Goal: Task Accomplishment & Management: Complete application form

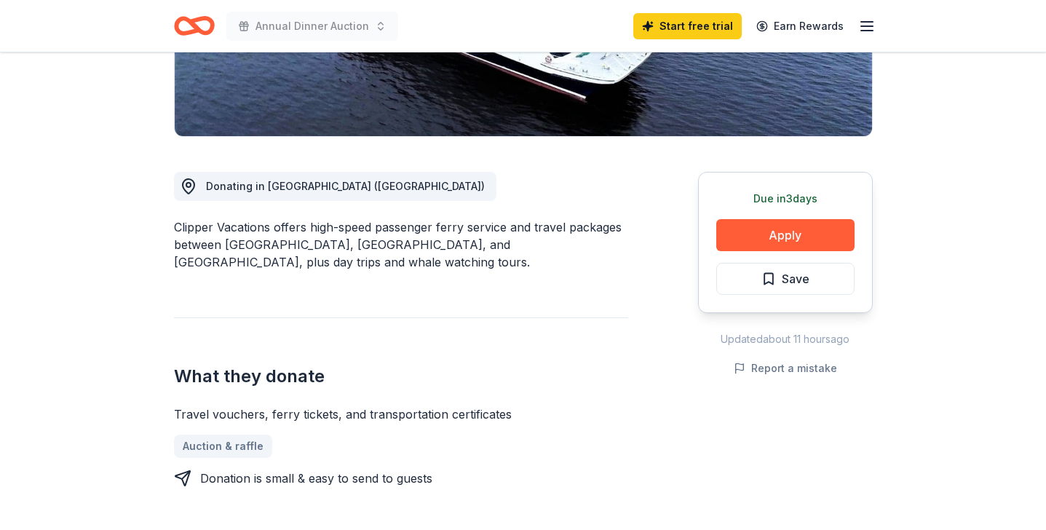
scroll to position [307, 0]
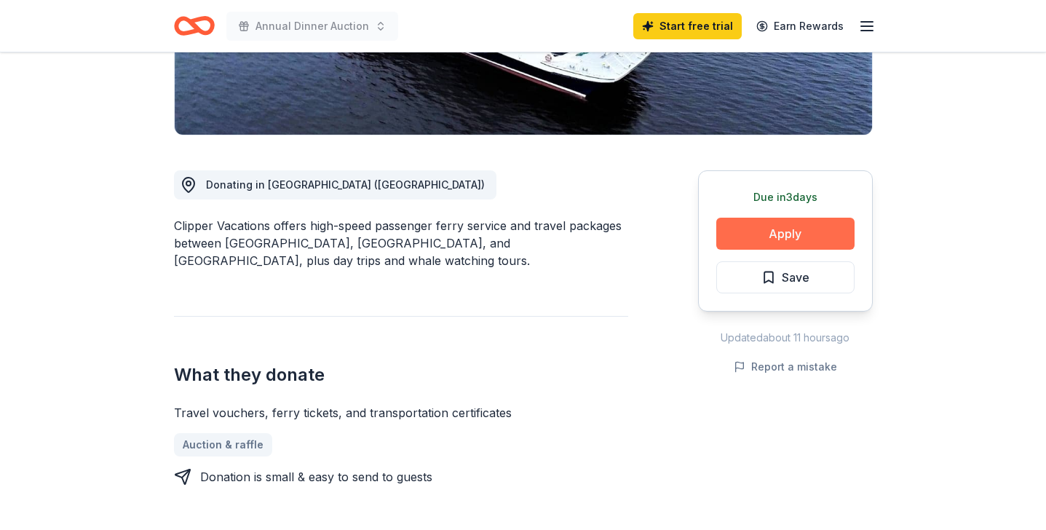
click at [784, 236] on button "Apply" at bounding box center [785, 234] width 138 height 32
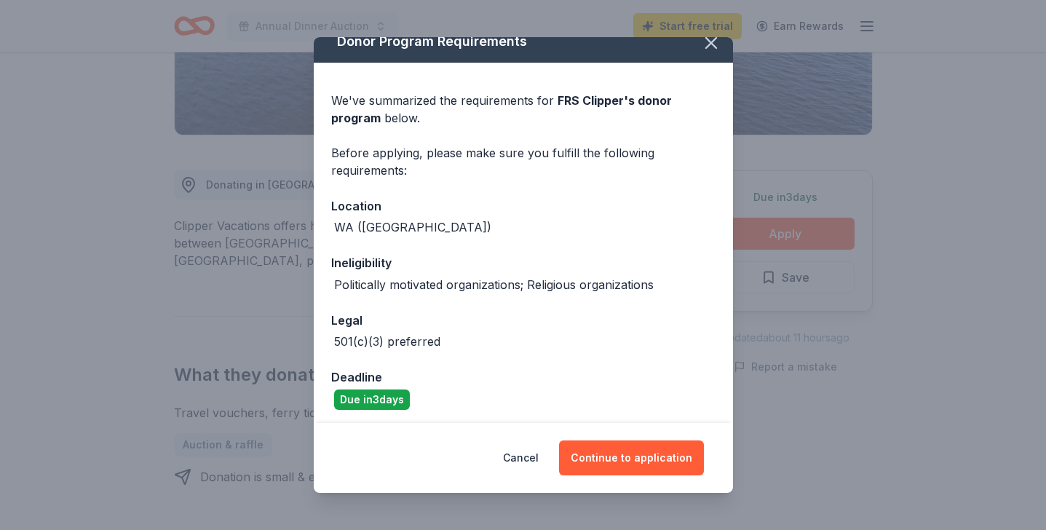
scroll to position [20, 0]
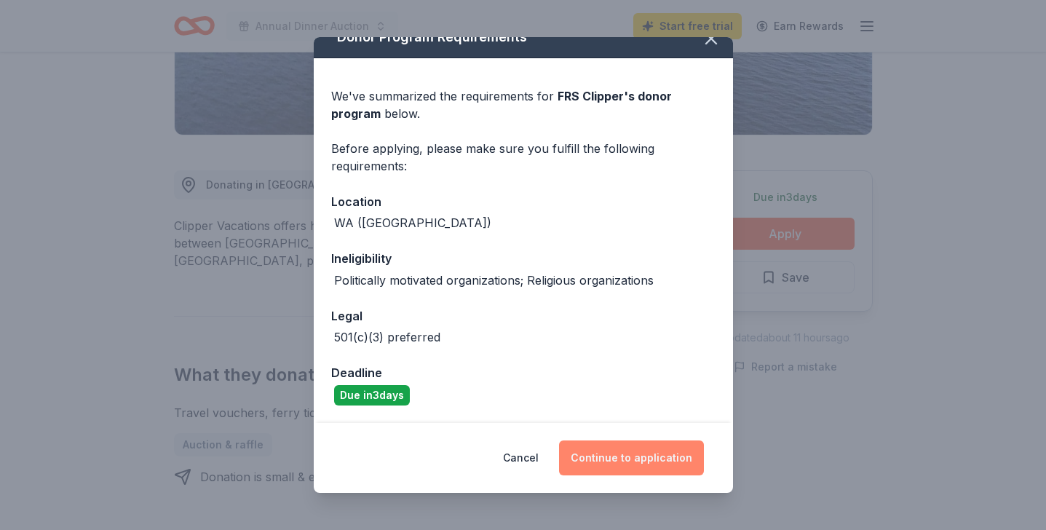
click at [633, 464] on button "Continue to application" at bounding box center [631, 457] width 145 height 35
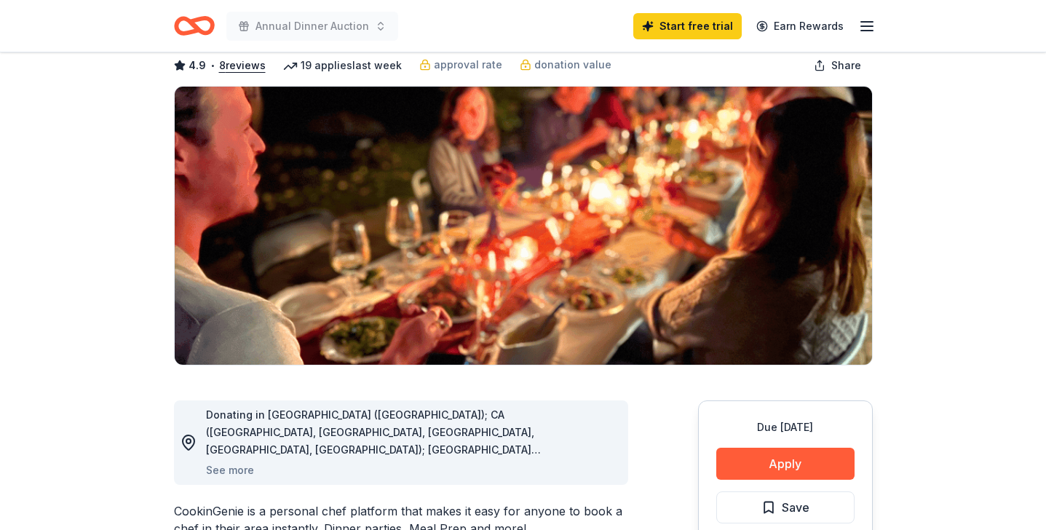
scroll to position [79, 0]
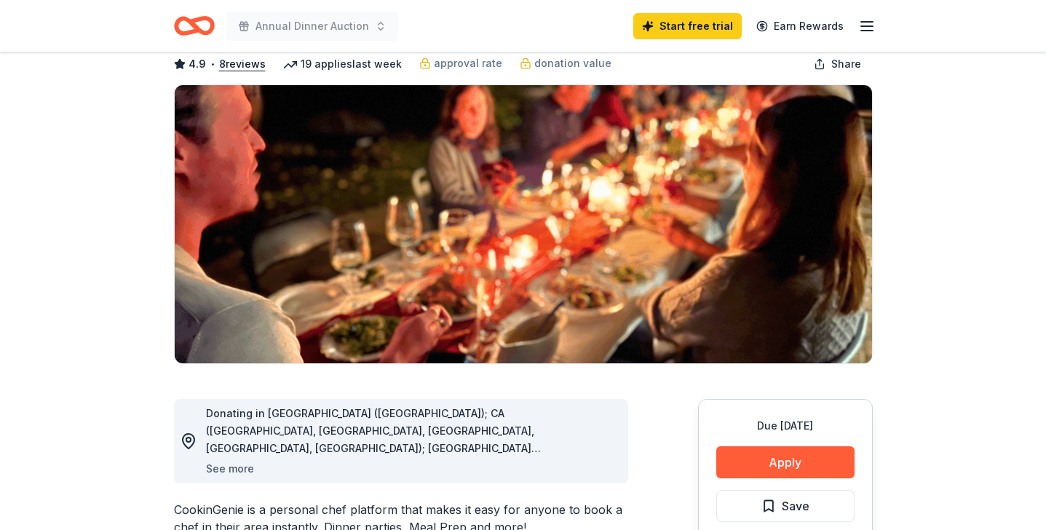
click at [234, 468] on button "See more" at bounding box center [230, 468] width 48 height 17
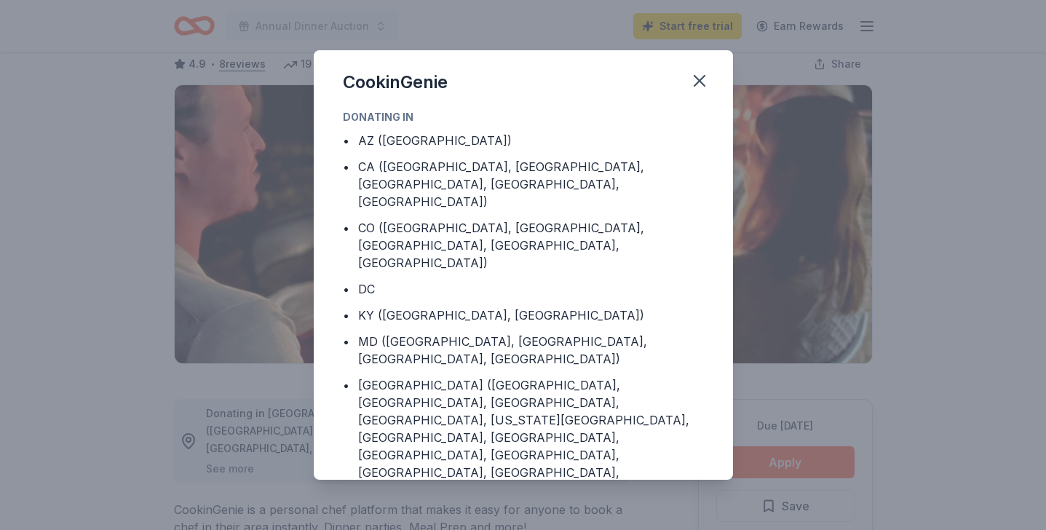
click at [234, 468] on div "CookinGenie Donating in • AZ (Maricopa County) • CA (Los Angeles County, Rivers…" at bounding box center [523, 265] width 1046 height 530
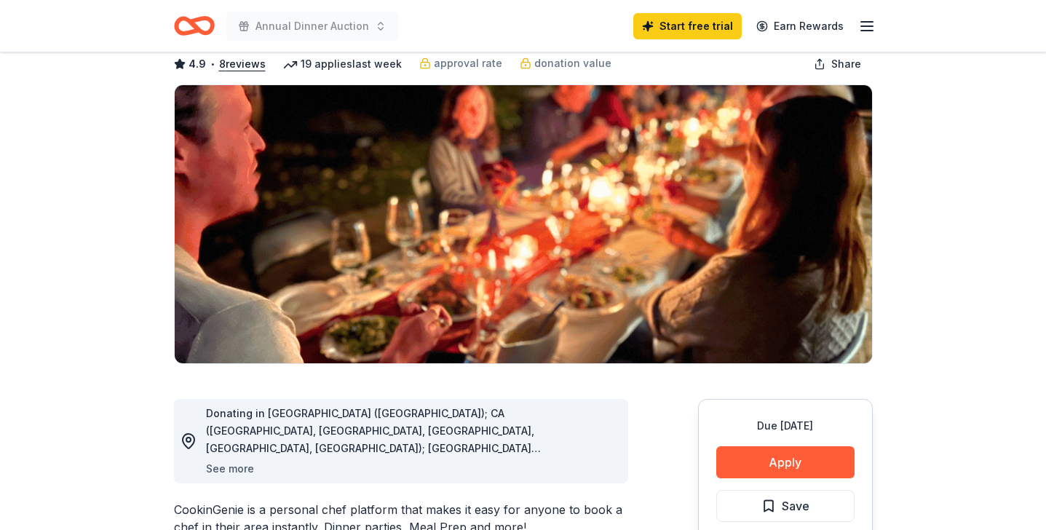
click at [234, 468] on button "See more" at bounding box center [230, 468] width 48 height 17
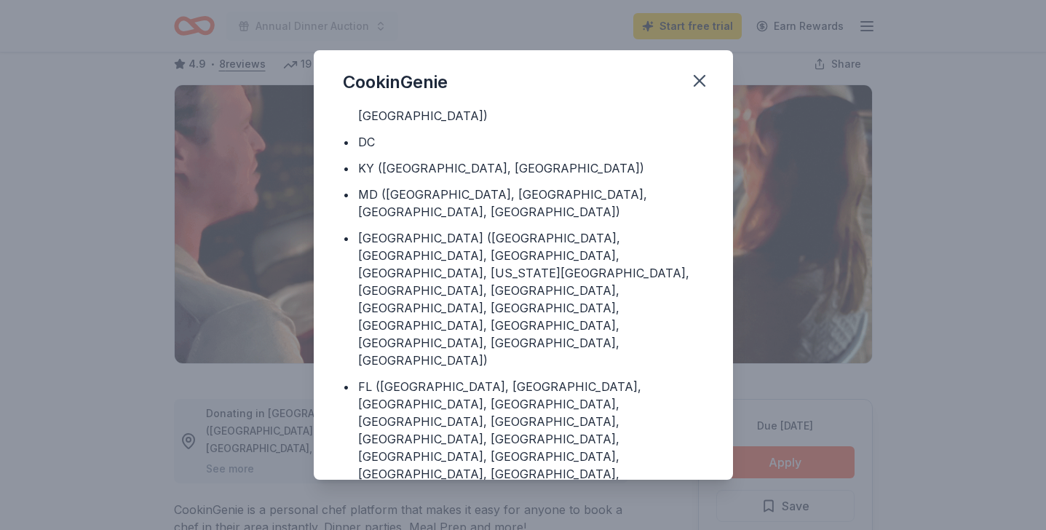
scroll to position [170, 0]
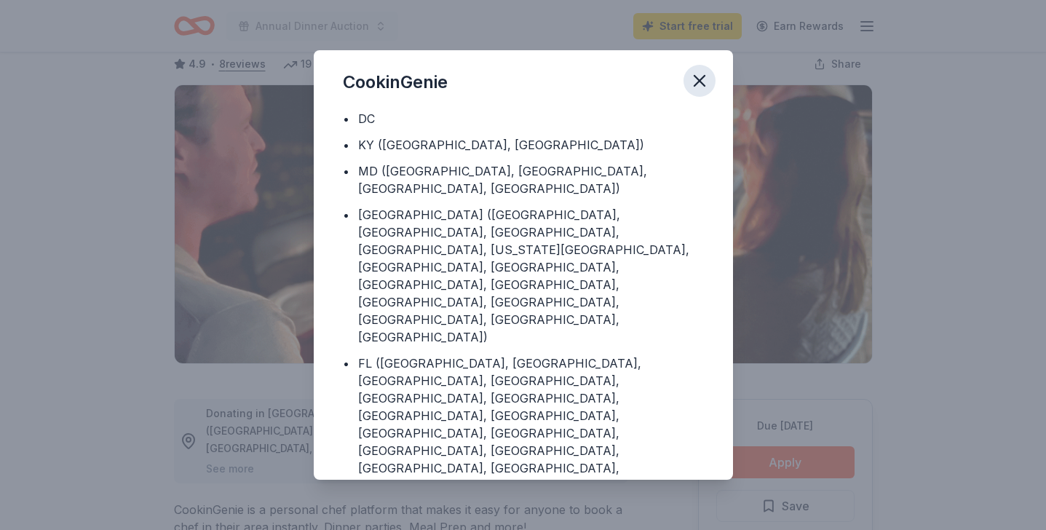
click at [698, 76] on icon "button" at bounding box center [699, 81] width 20 height 20
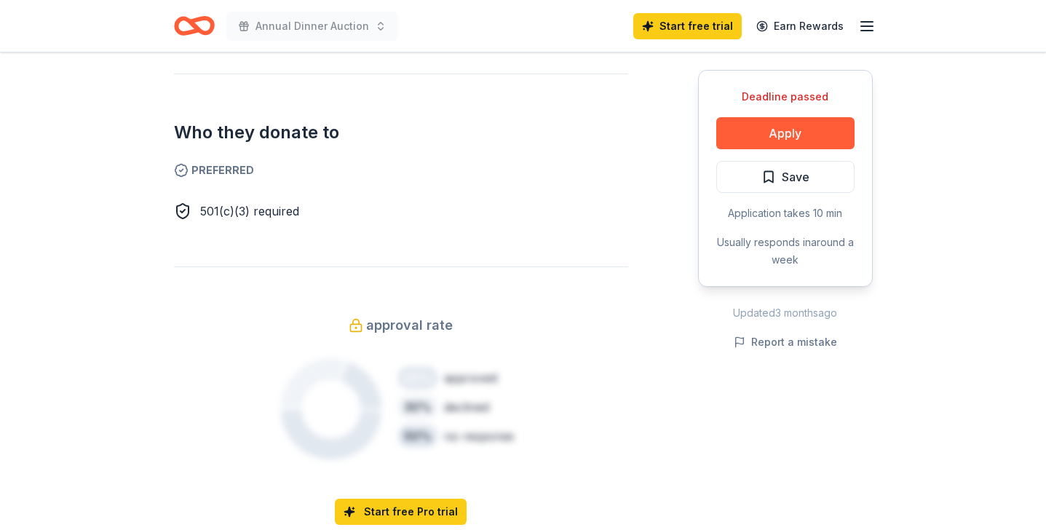
scroll to position [851, 0]
